Goal: Transaction & Acquisition: Purchase product/service

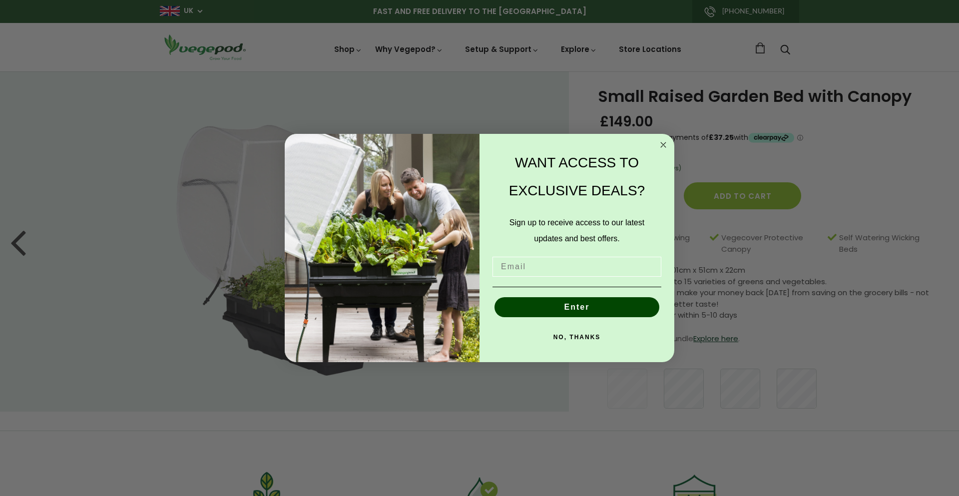
click at [524, 265] on input "Email" at bounding box center [576, 267] width 169 height 20
type input "[EMAIL_ADDRESS][DOMAIN_NAME]"
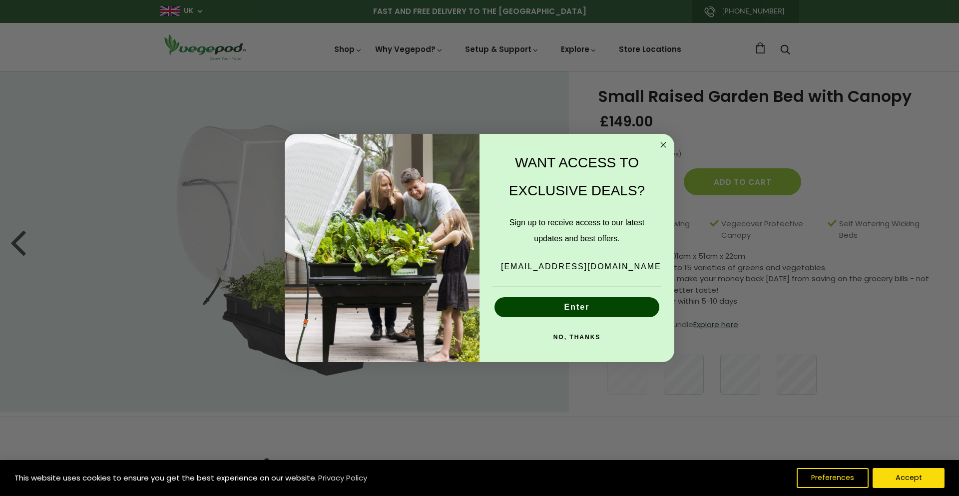
click at [577, 308] on button "Enter" at bounding box center [576, 307] width 165 height 20
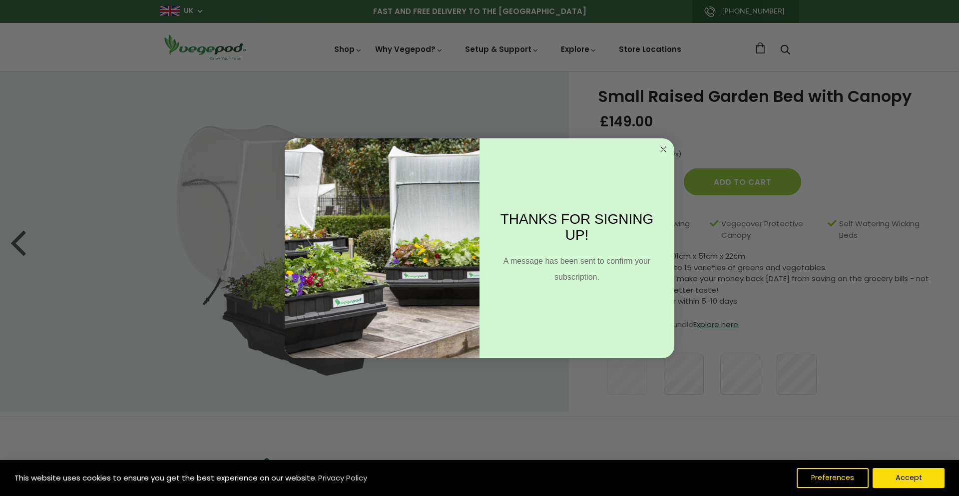
click at [663, 145] on circle "Close dialog" at bounding box center [663, 148] width 11 height 11
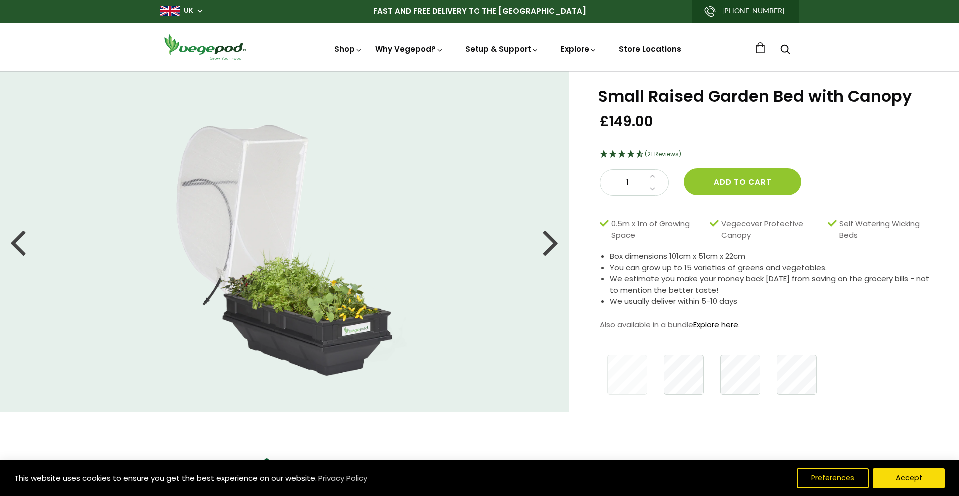
click at [722, 323] on link "Explore here" at bounding box center [715, 324] width 45 height 10
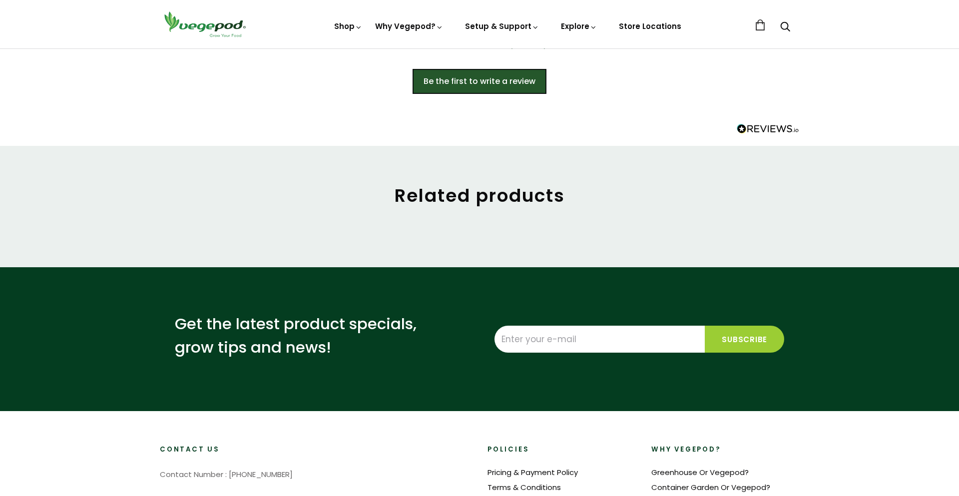
scroll to position [617, 0]
